Goal: Transaction & Acquisition: Purchase product/service

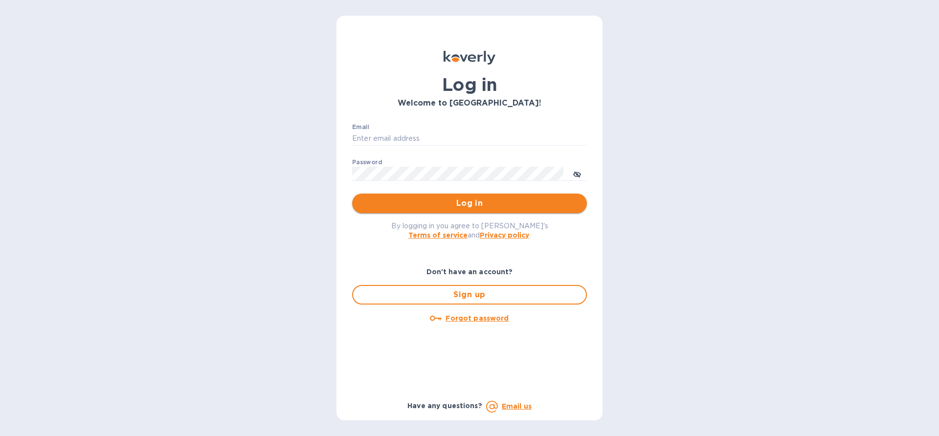
type input "[EMAIL_ADDRESS][DOMAIN_NAME]"
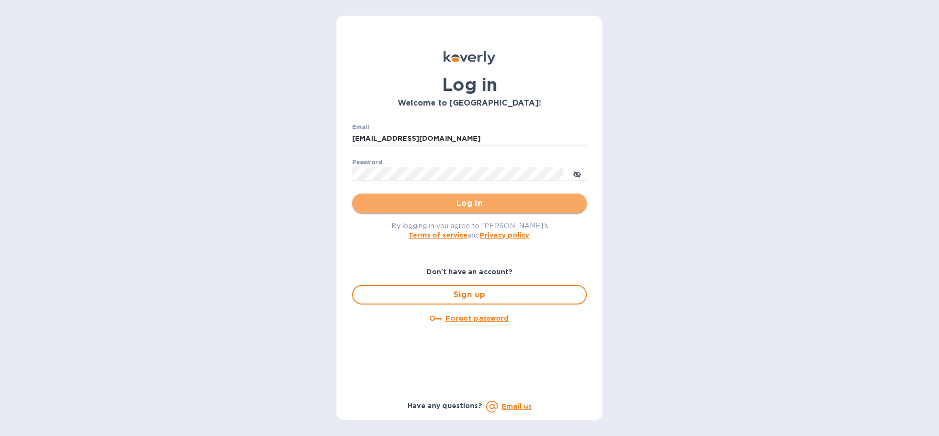
click at [415, 208] on span "Log in" at bounding box center [469, 204] width 219 height 12
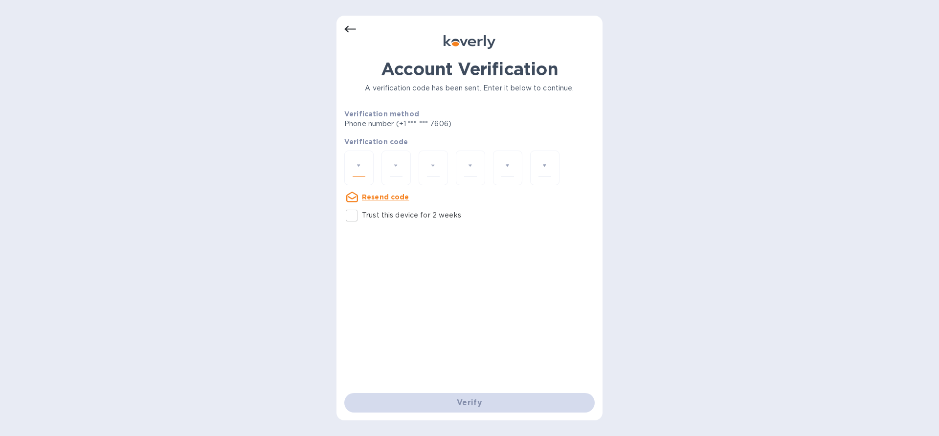
click at [361, 168] on input "number" at bounding box center [359, 168] width 13 height 18
paste input "3"
type input "3"
type input "4"
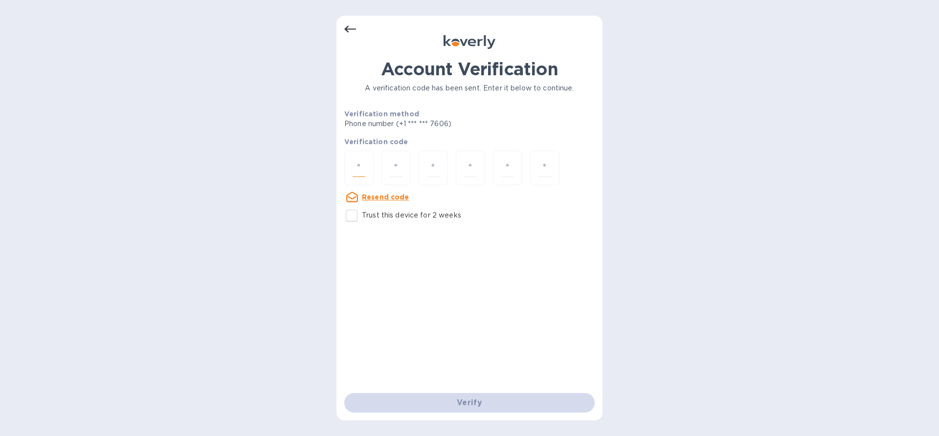
type input "9"
type input "2"
type input "9"
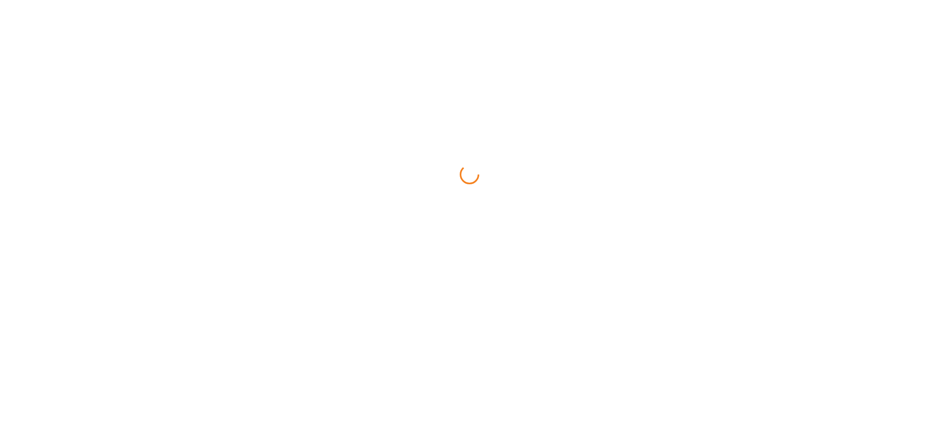
click at [412, 0] on html at bounding box center [469, 0] width 939 height 0
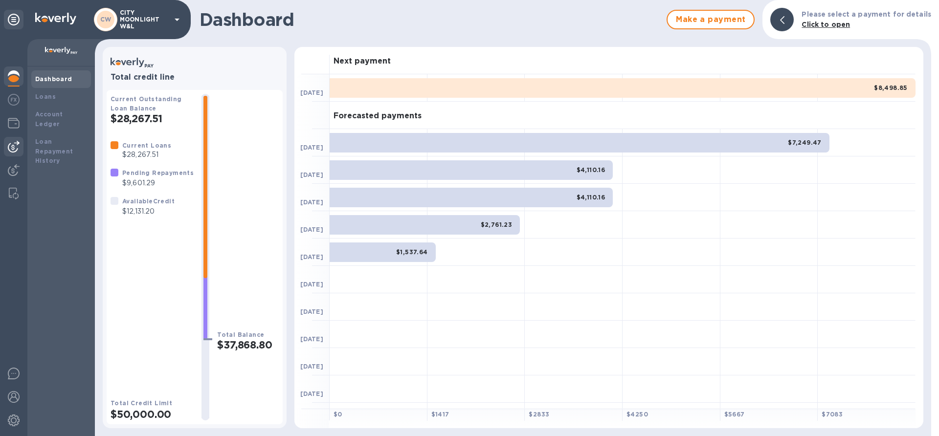
click at [14, 148] on img at bounding box center [14, 147] width 12 height 12
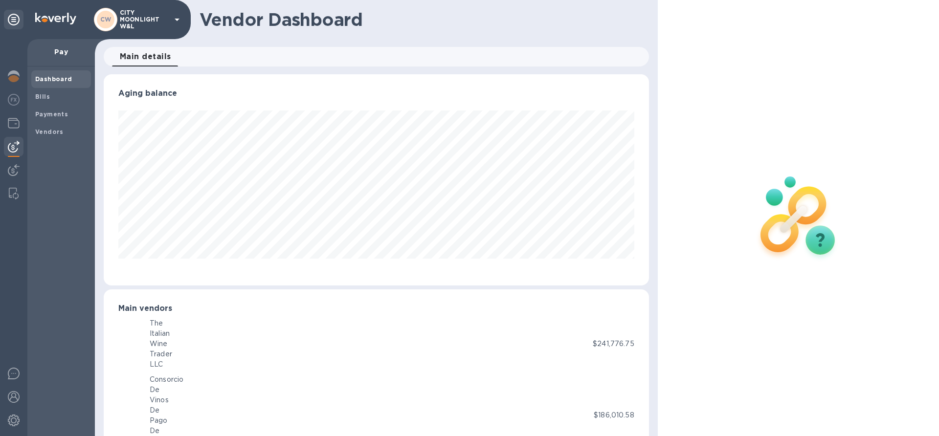
scroll to position [489015, 488685]
click at [55, 114] on b "Payments" at bounding box center [51, 114] width 33 height 7
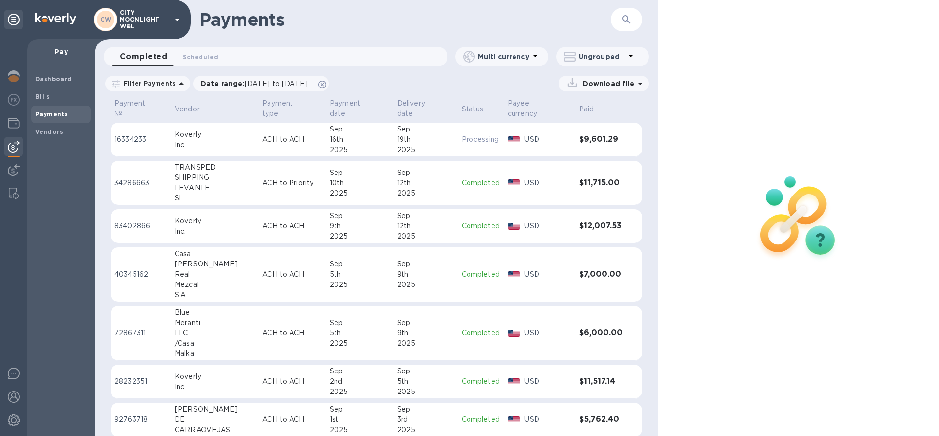
click at [621, 20] on icon "button" at bounding box center [627, 20] width 12 height 12
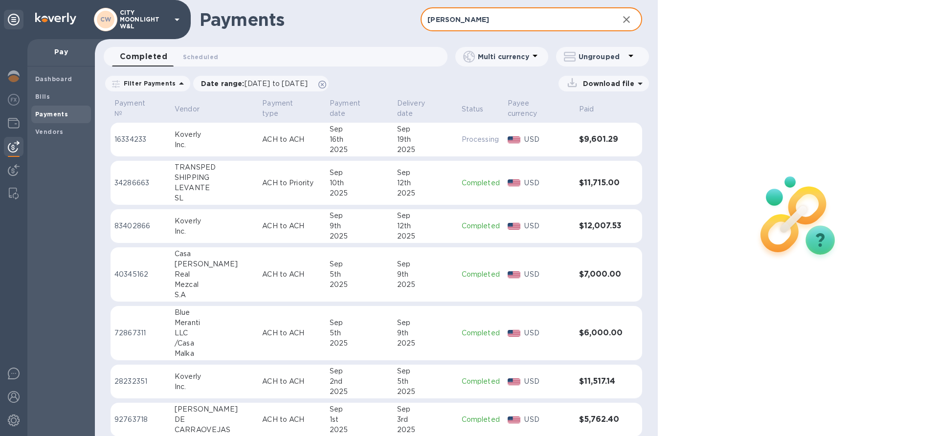
type input "[PERSON_NAME]"
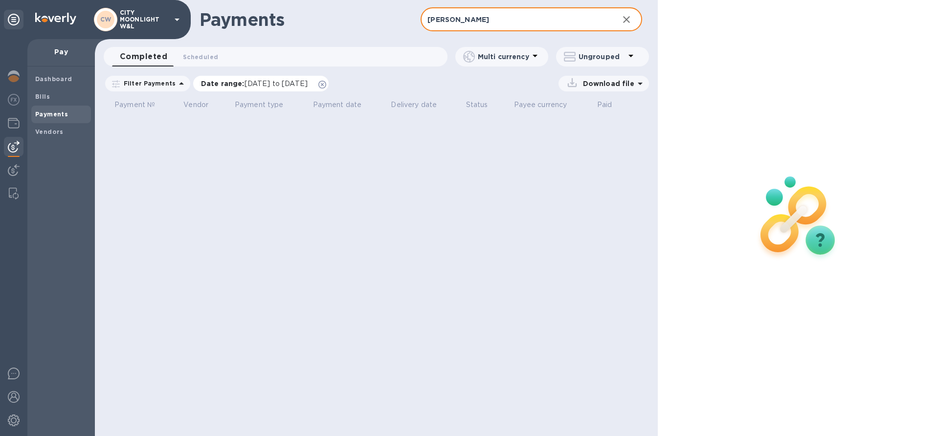
click at [326, 84] on icon at bounding box center [322, 85] width 8 height 8
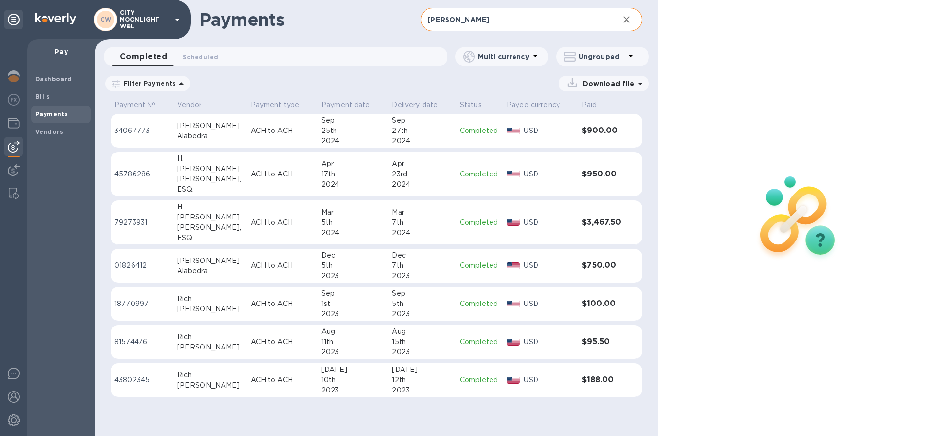
click at [197, 129] on div "[PERSON_NAME]" at bounding box center [210, 126] width 66 height 10
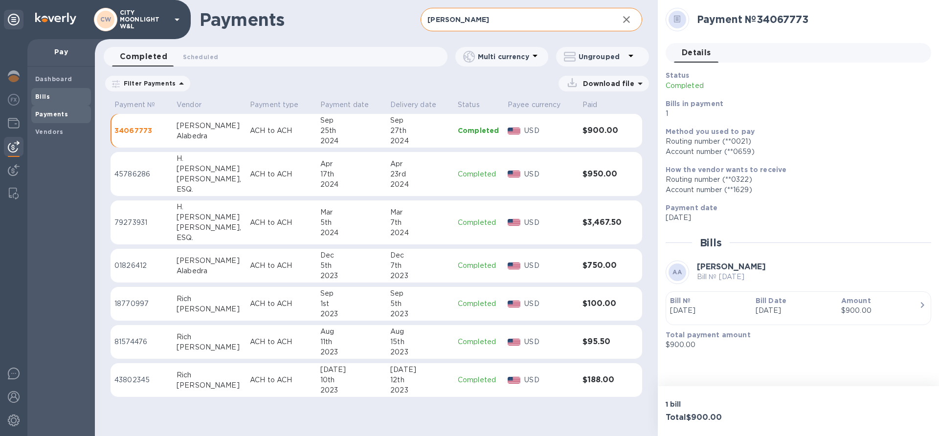
click at [36, 96] on b "Bills" at bounding box center [42, 96] width 15 height 7
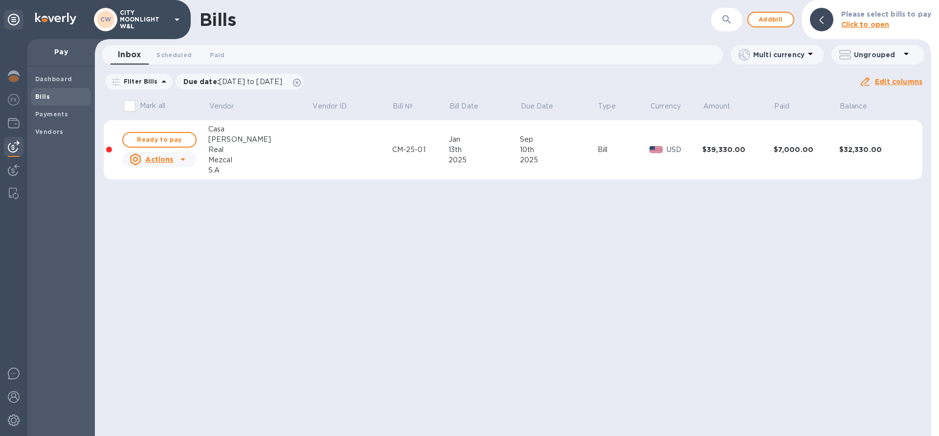
click at [514, 266] on div "Bills ​ Add bill Please select bills to pay Click to open Inbox 0 Scheduled 0 P…" at bounding box center [513, 218] width 837 height 436
click at [44, 97] on b "Bills" at bounding box center [42, 96] width 15 height 7
click at [781, 17] on span "Add bill" at bounding box center [770, 20] width 29 height 12
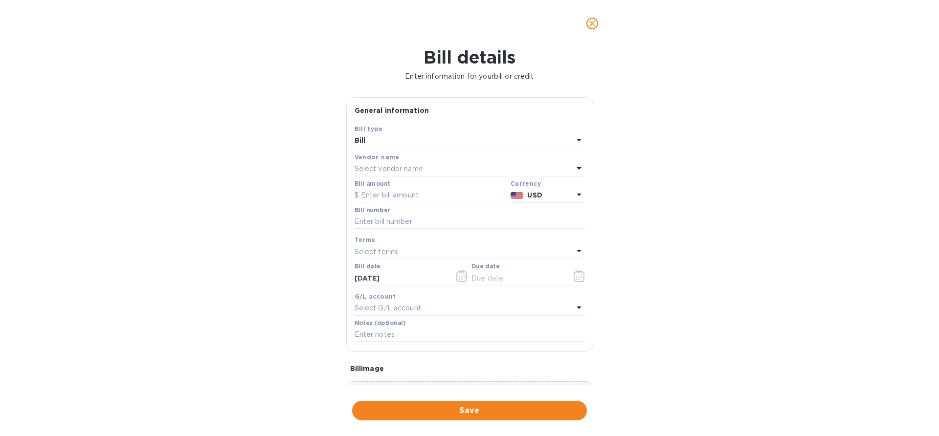
click at [382, 169] on p "Select vendor name" at bounding box center [389, 169] width 68 height 10
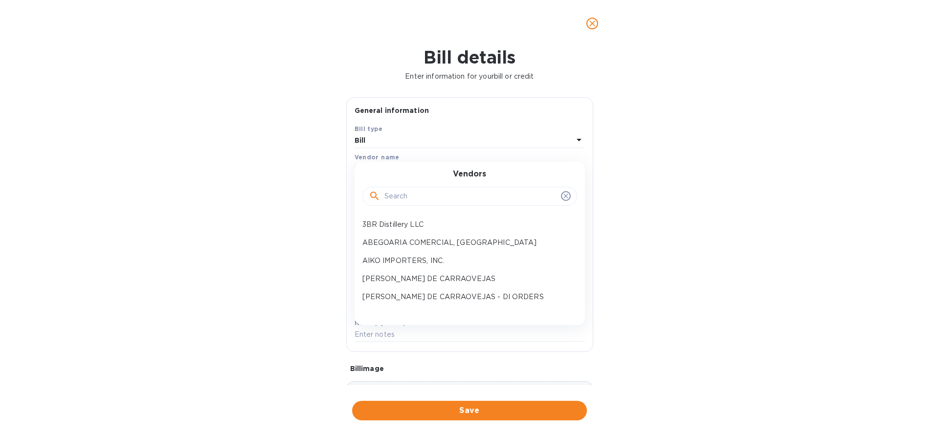
click at [400, 201] on input "text" at bounding box center [471, 196] width 173 height 15
click button "Save" at bounding box center [0, 0] width 0 height 0
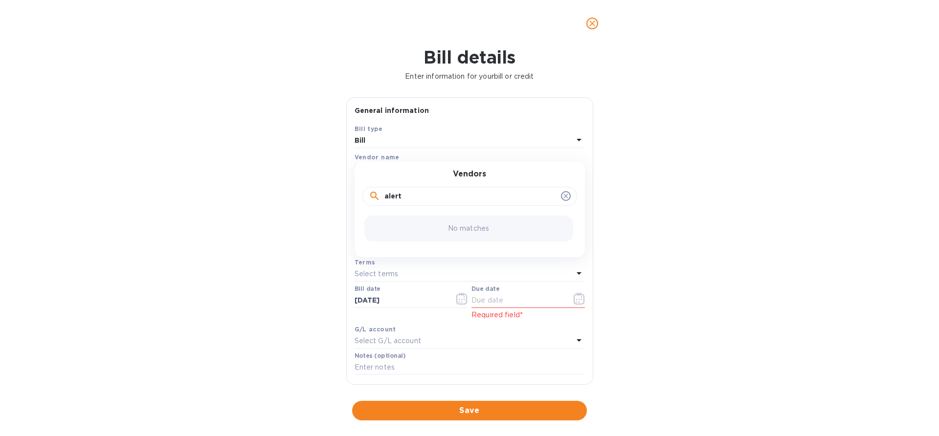
click at [402, 198] on input "alert" at bounding box center [471, 196] width 173 height 15
type input "[PERSON_NAME]"
click button "Save" at bounding box center [0, 0] width 0 height 0
click at [399, 224] on p "[PERSON_NAME]" at bounding box center [466, 225] width 207 height 10
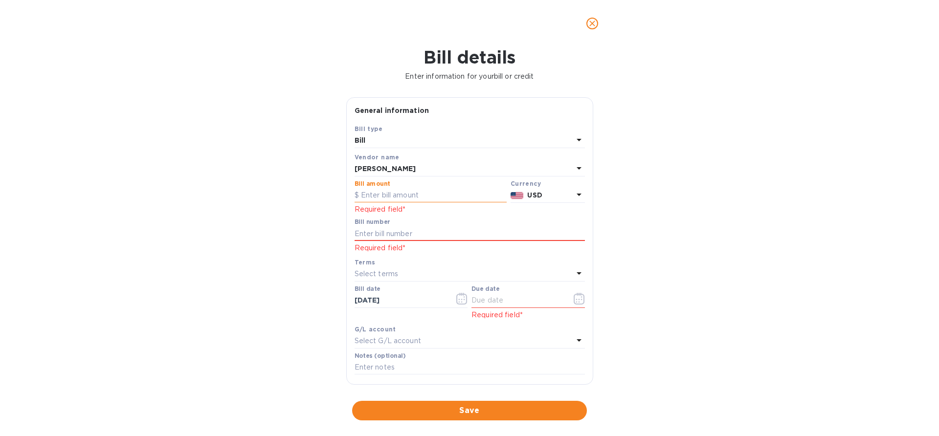
click at [430, 193] on input "text" at bounding box center [431, 195] width 152 height 15
type input "900"
click at [372, 231] on input "text" at bounding box center [470, 234] width 230 height 15
type input "09725"
click at [381, 272] on p "Select terms" at bounding box center [377, 274] width 44 height 10
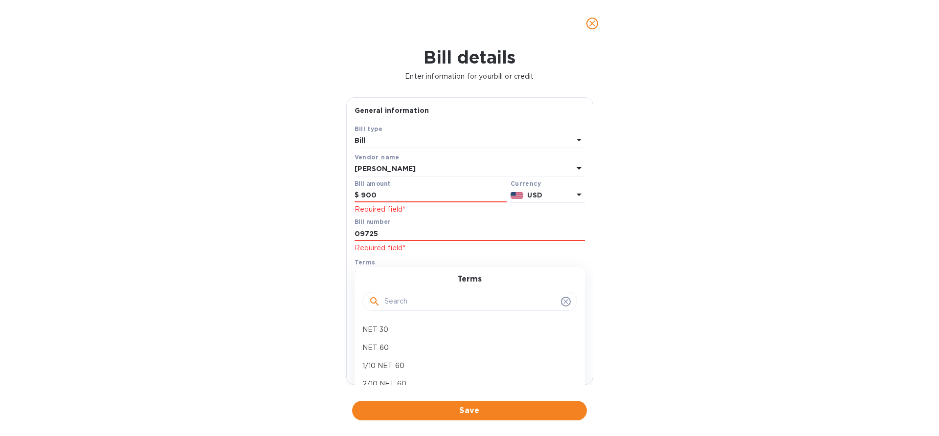
click at [421, 303] on input "text" at bounding box center [471, 302] width 173 height 15
type input "d"
click at [403, 330] on p "Due upon receipt" at bounding box center [466, 330] width 207 height 10
type input "[DATE]"
click at [382, 358] on label "Notes (optional)" at bounding box center [380, 356] width 51 height 6
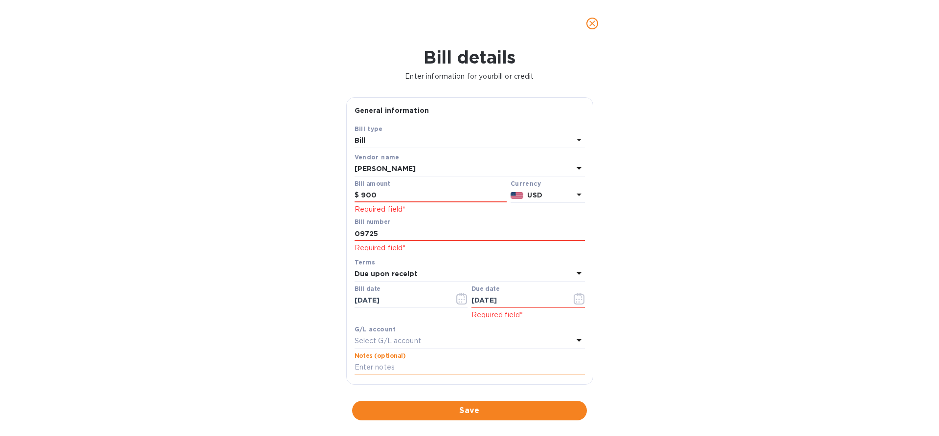
click at [378, 364] on input "text" at bounding box center [470, 368] width 230 height 15
type input "F"
type input "Portfolio Tasting"
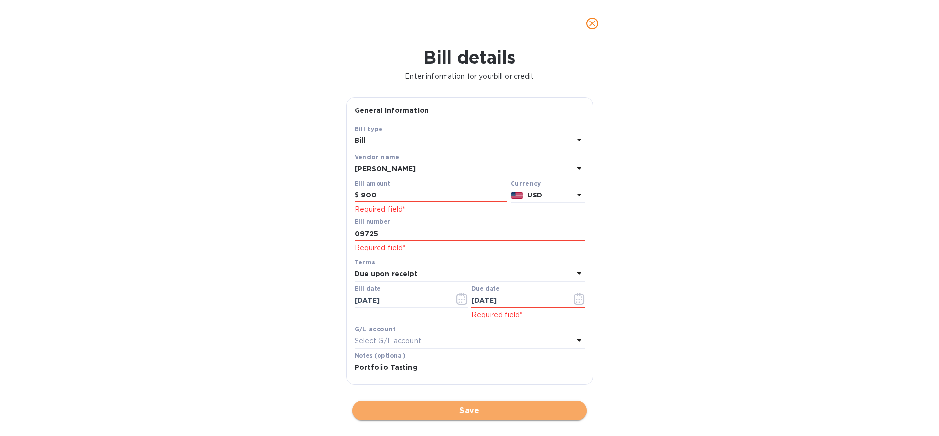
click at [430, 414] on span "Save" at bounding box center [469, 411] width 219 height 12
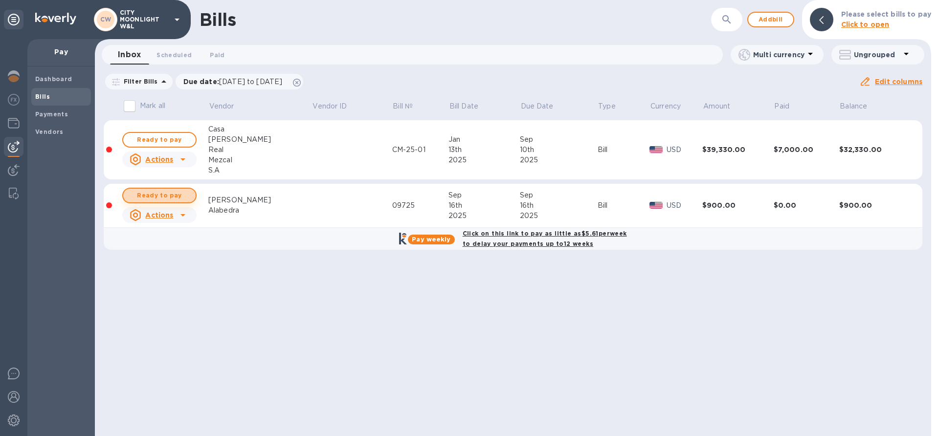
click at [160, 198] on span "Ready to pay" at bounding box center [159, 196] width 57 height 12
click at [141, 193] on span "Ready to pay" at bounding box center [159, 196] width 57 height 12
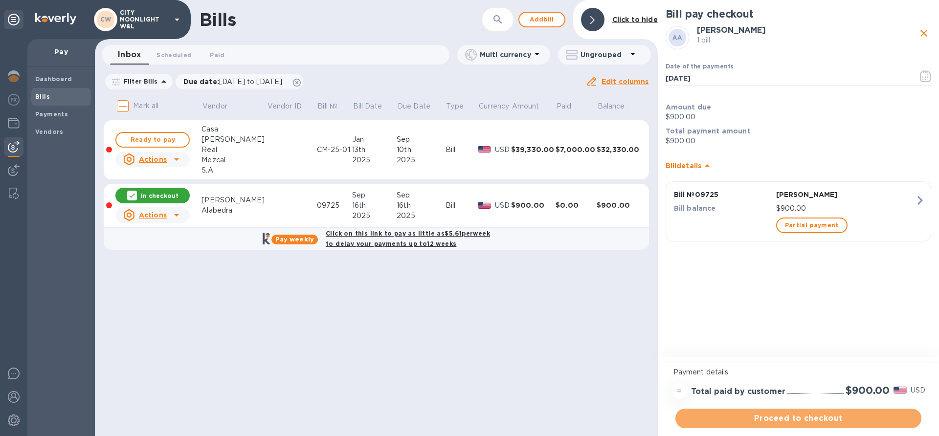
click at [788, 415] on span "Proceed to checkout" at bounding box center [798, 419] width 230 height 12
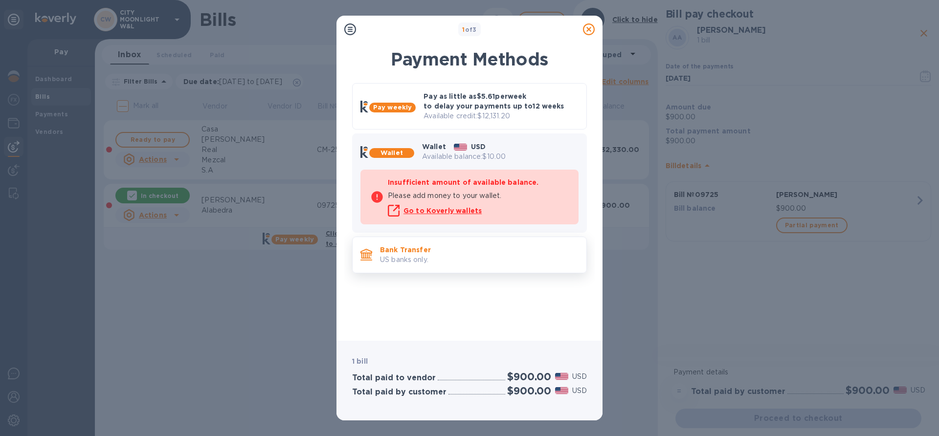
click at [404, 260] on p "US banks only." at bounding box center [479, 260] width 199 height 10
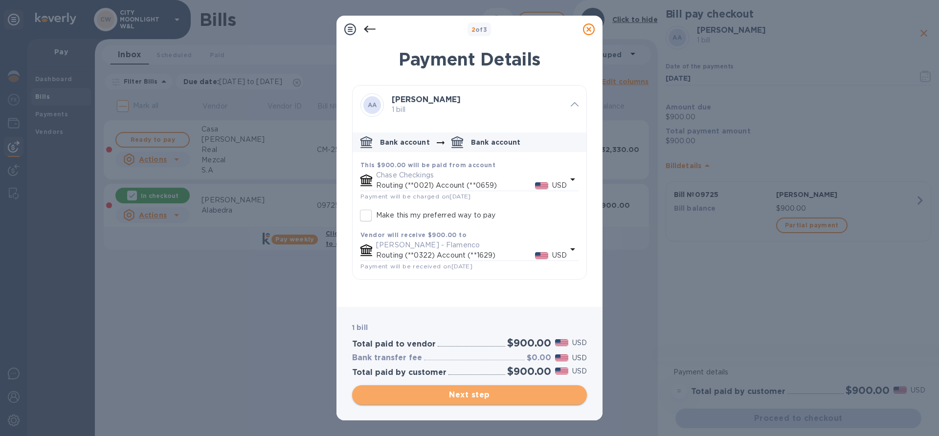
click at [447, 394] on span "Next step" at bounding box center [469, 395] width 219 height 12
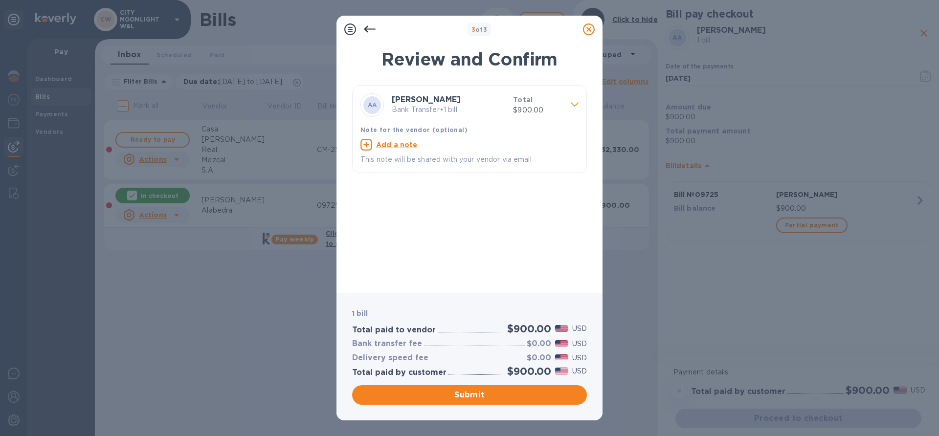
drag, startPoint x: 592, startPoint y: 21, endPoint x: 590, endPoint y: 27, distance: 7.1
click at [592, 23] on div at bounding box center [589, 30] width 20 height 20
click at [587, 33] on icon at bounding box center [589, 29] width 12 height 12
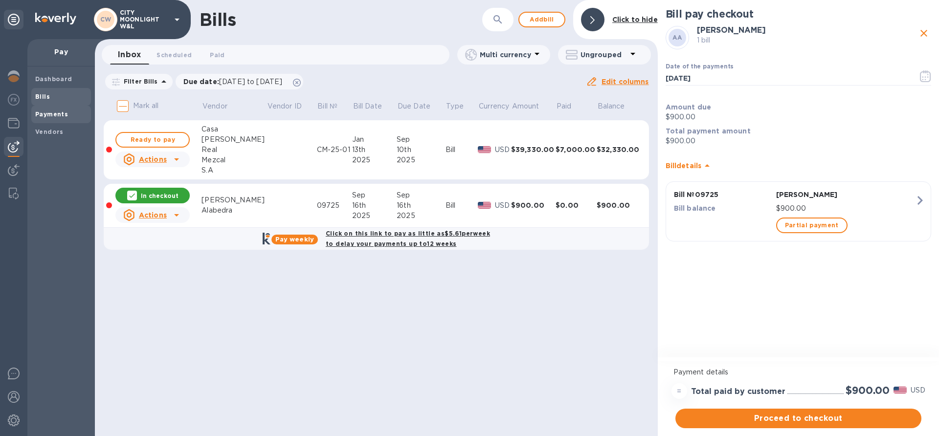
click at [51, 117] on b "Payments" at bounding box center [51, 114] width 33 height 7
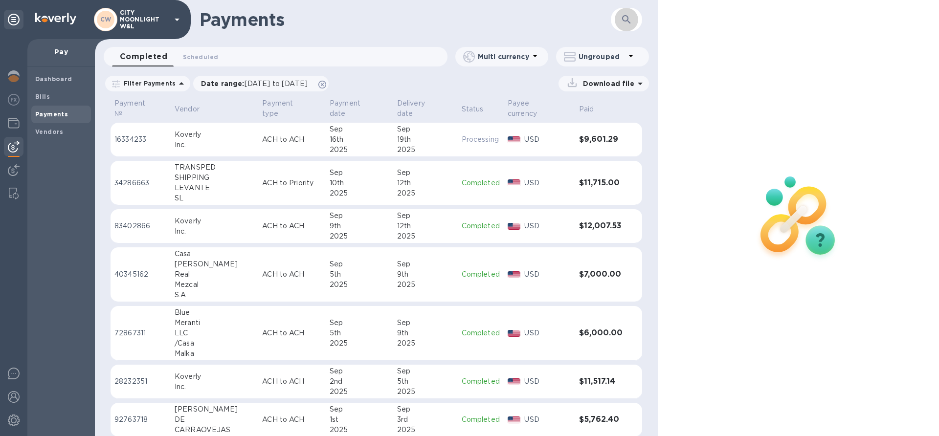
click at [633, 19] on button "button" at bounding box center [626, 19] width 23 height 23
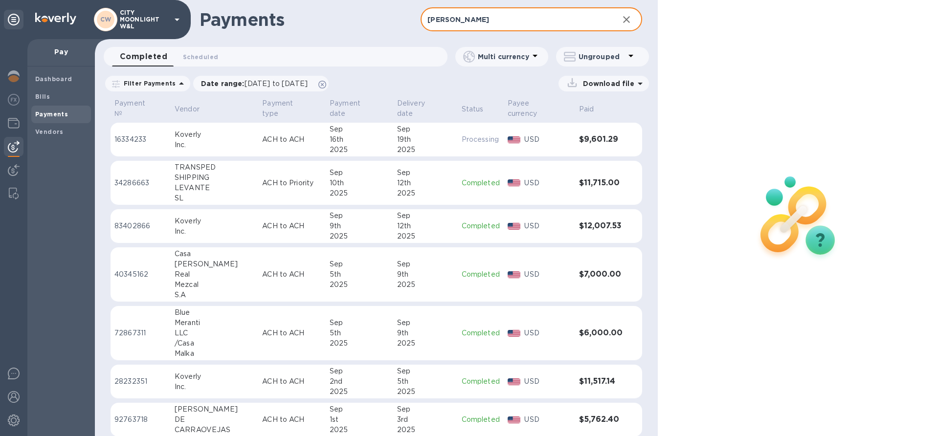
type input "[PERSON_NAME]"
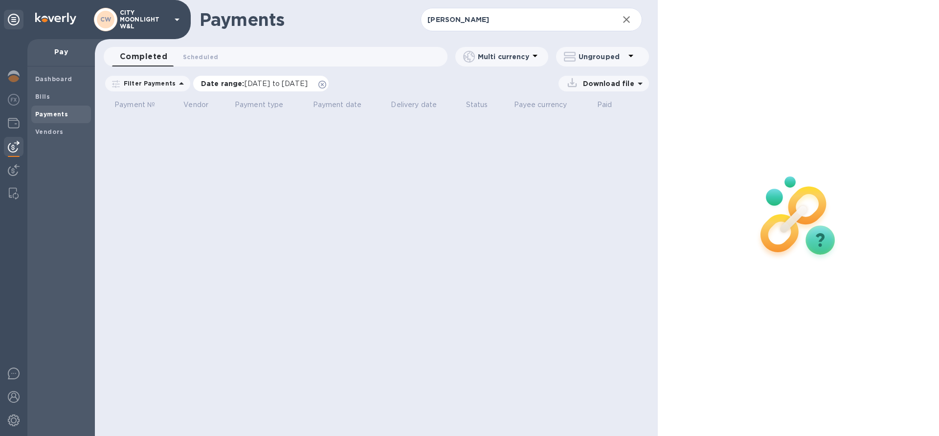
click at [326, 87] on icon at bounding box center [322, 85] width 8 height 8
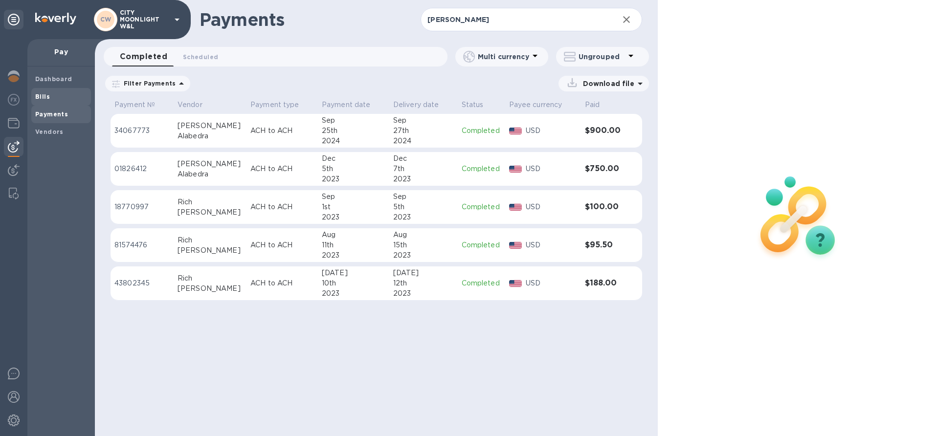
click at [46, 98] on b "Bills" at bounding box center [42, 96] width 15 height 7
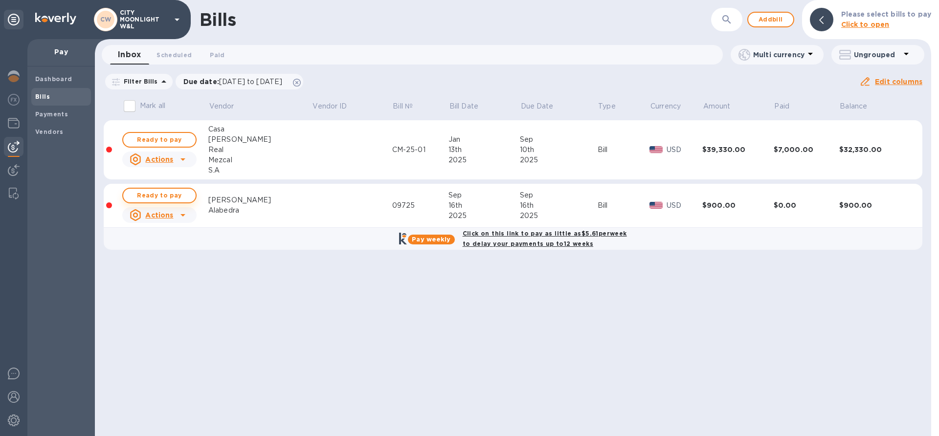
click at [171, 197] on span "Ready to pay" at bounding box center [159, 196] width 57 height 12
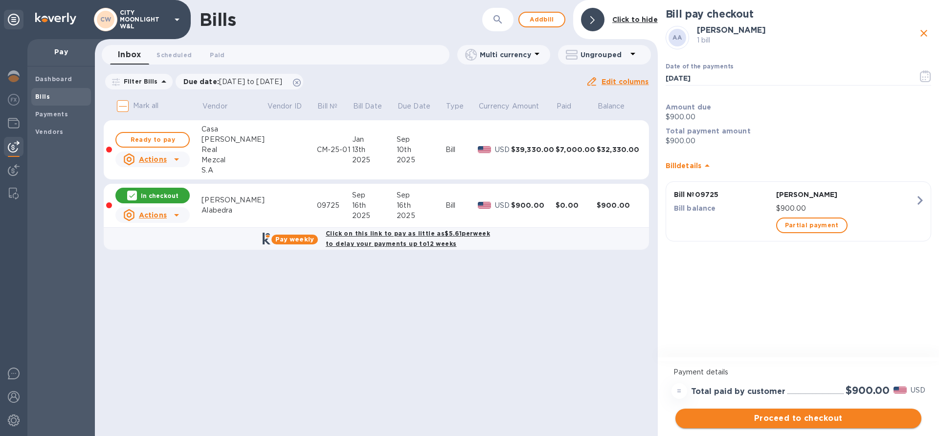
click at [776, 414] on span "Proceed to checkout" at bounding box center [798, 419] width 230 height 12
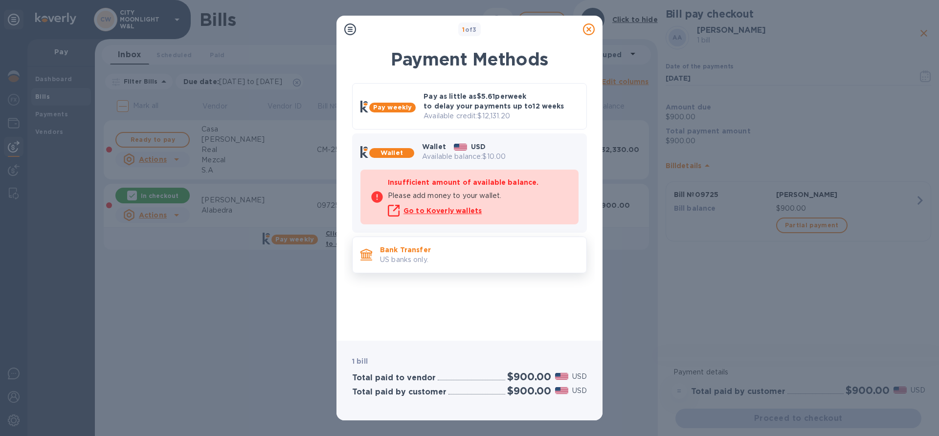
click at [442, 261] on p "US banks only." at bounding box center [479, 260] width 199 height 10
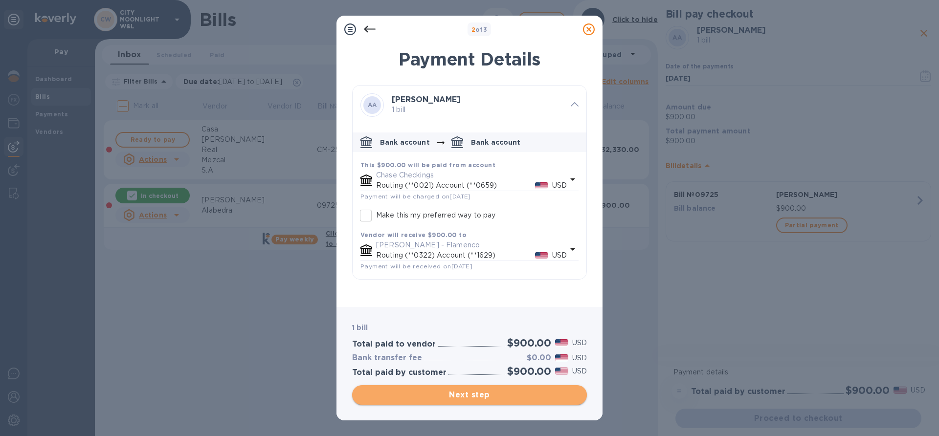
click at [462, 389] on span "Next step" at bounding box center [469, 395] width 219 height 12
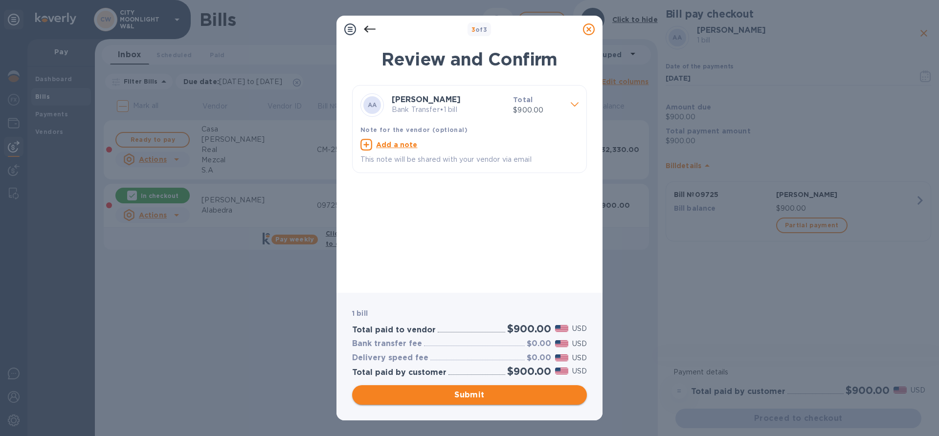
click at [466, 389] on span "Submit" at bounding box center [469, 395] width 219 height 12
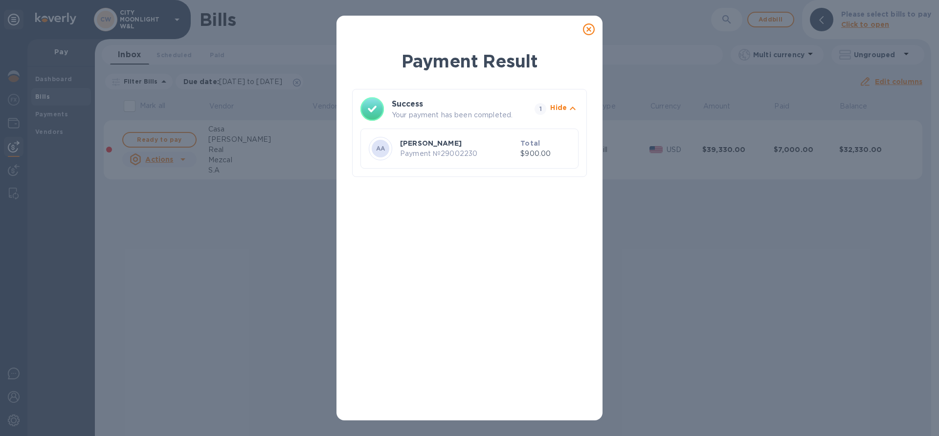
click at [830, 266] on div "Payment Result Success Your payment has been completed. 1 Hide [PERSON_NAME] Al…" at bounding box center [469, 218] width 939 height 436
